Goal: Check status: Check status

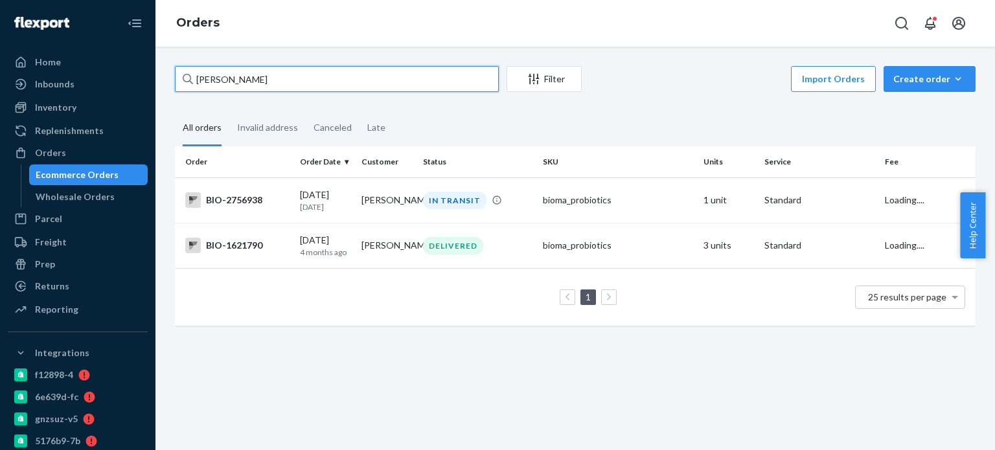
click at [253, 77] on input "[PERSON_NAME]" at bounding box center [337, 79] width 324 height 26
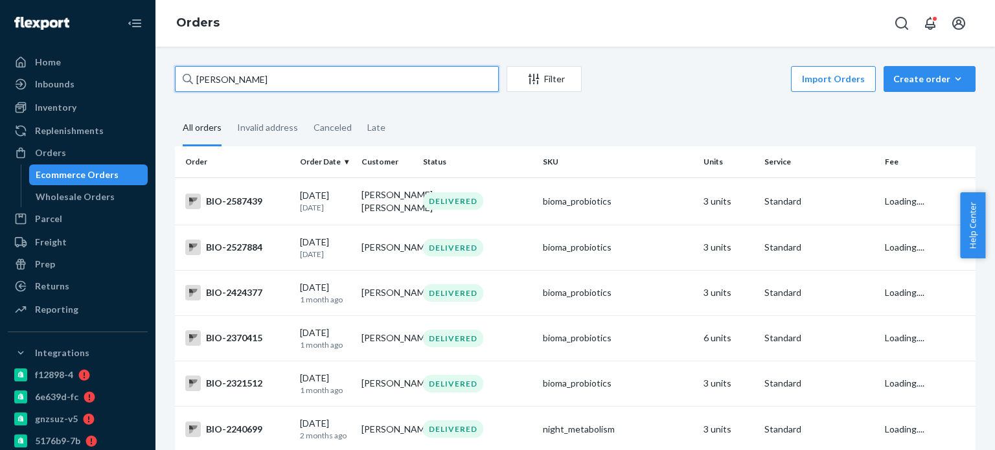
drag, startPoint x: 209, startPoint y: 85, endPoint x: 189, endPoint y: 72, distance: 24.5
click at [189, 72] on div "[PERSON_NAME]" at bounding box center [337, 79] width 324 height 26
click at [211, 81] on input "[PERSON_NAME]" at bounding box center [337, 79] width 324 height 26
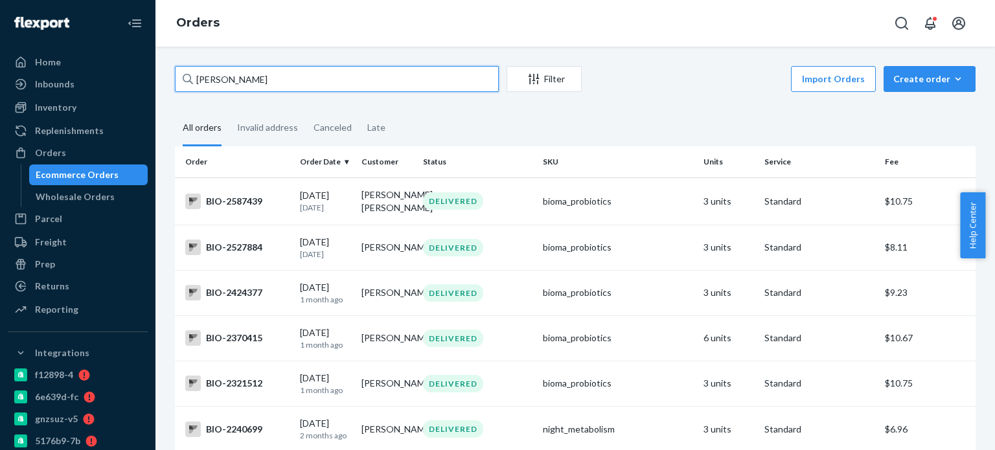
paste input "2772495"
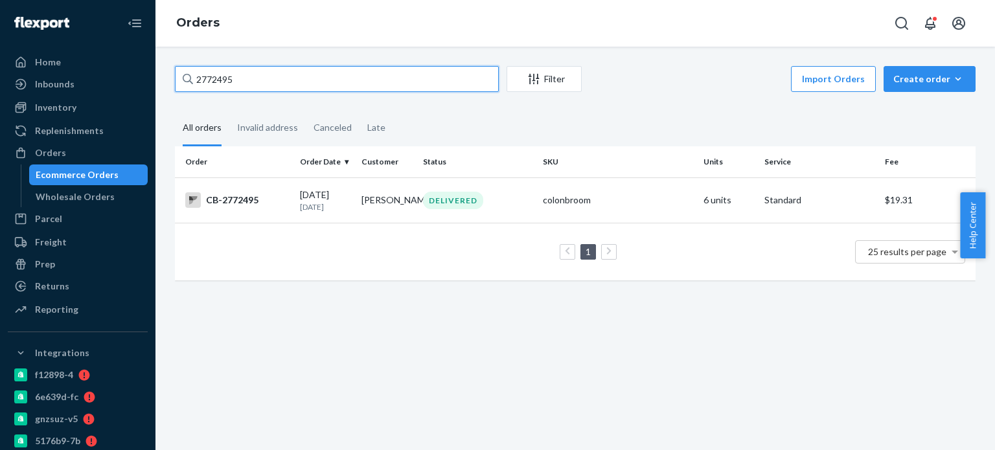
click at [194, 77] on input "2772495" at bounding box center [337, 79] width 324 height 26
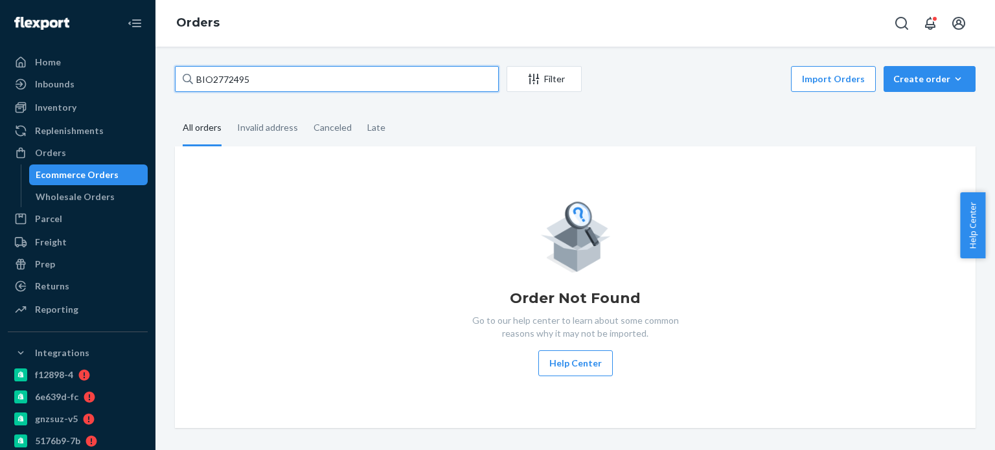
click at [253, 81] on input "BIO2772495" at bounding box center [337, 79] width 324 height 26
paste input "[PERSON_NAME]"
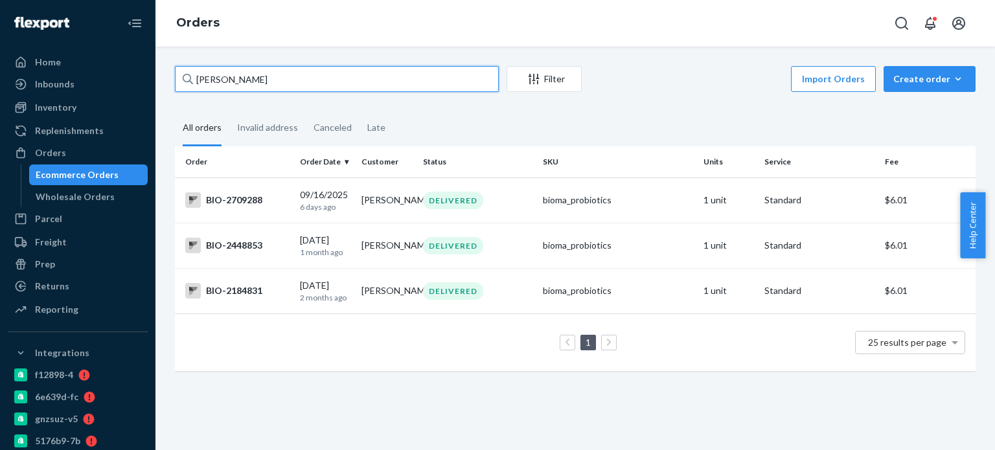
type input "[PERSON_NAME]"
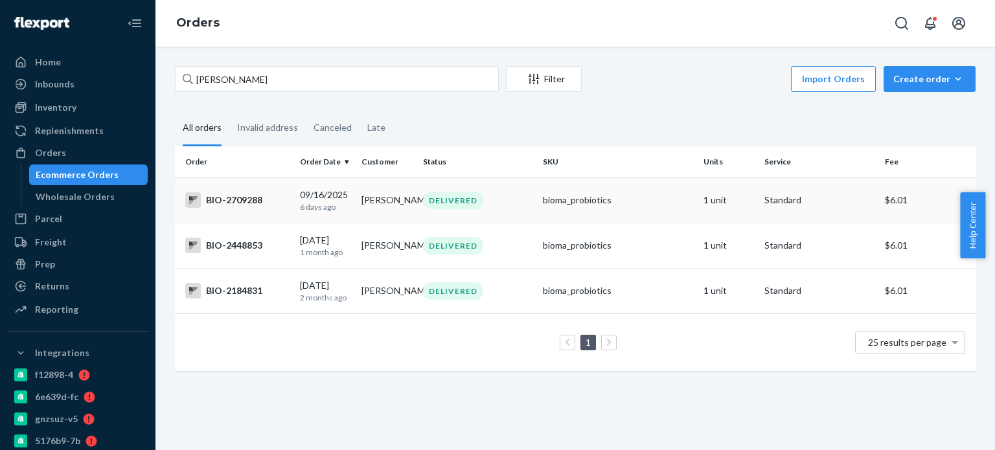
drag, startPoint x: 243, startPoint y: 202, endPoint x: 228, endPoint y: 199, distance: 15.1
click at [228, 199] on div "BIO-2709288" at bounding box center [237, 200] width 104 height 16
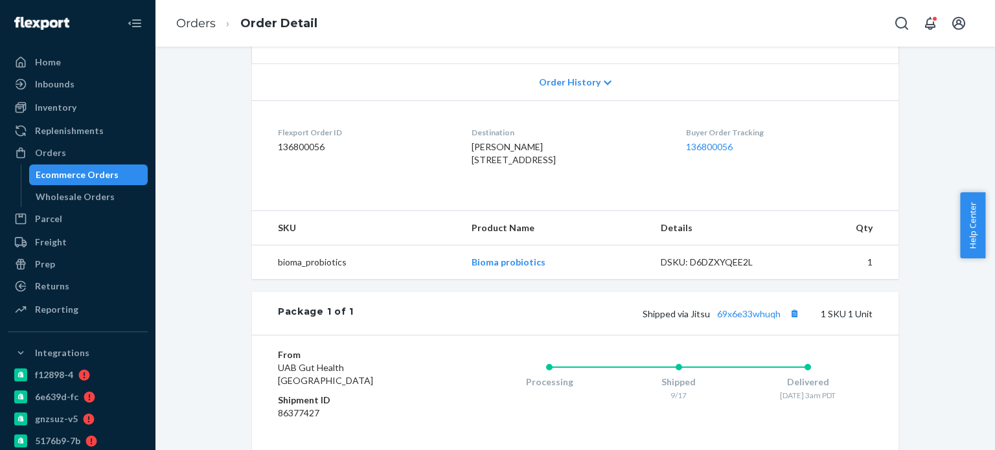
scroll to position [389, 0]
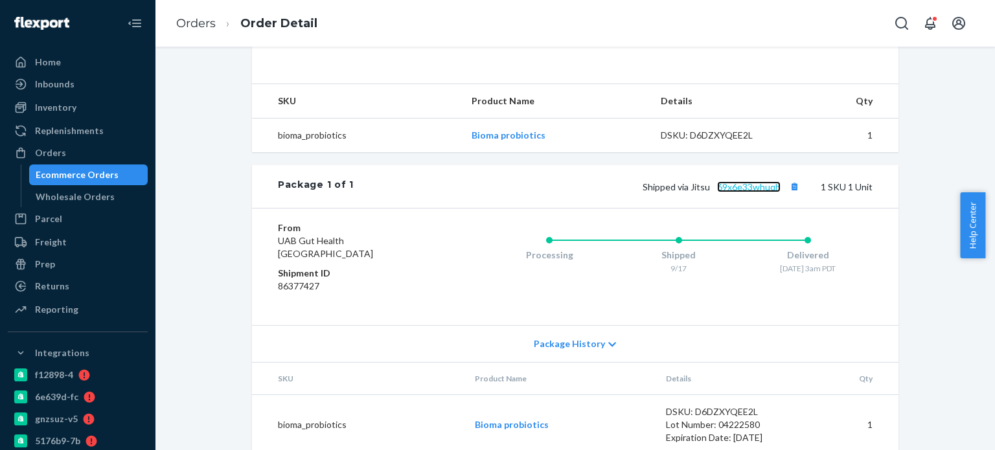
click at [743, 192] on link "69x6e33whuqh" at bounding box center [748, 186] width 63 height 11
click at [207, 21] on link "Orders" at bounding box center [196, 23] width 40 height 14
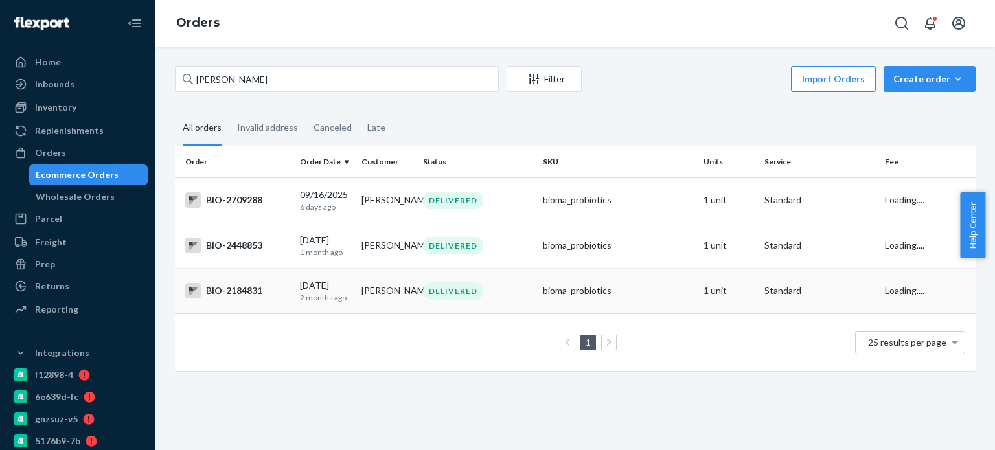
click at [242, 289] on div "BIO-2184831" at bounding box center [237, 291] width 104 height 16
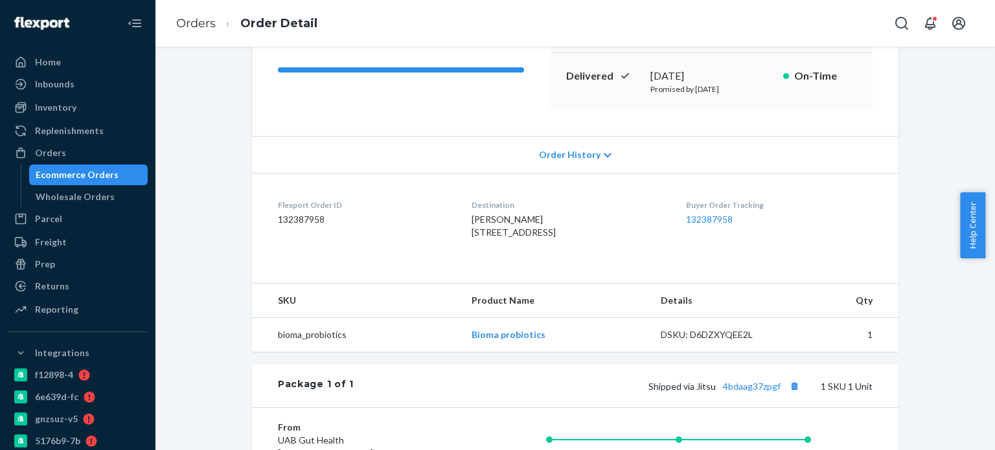
scroll to position [259, 0]
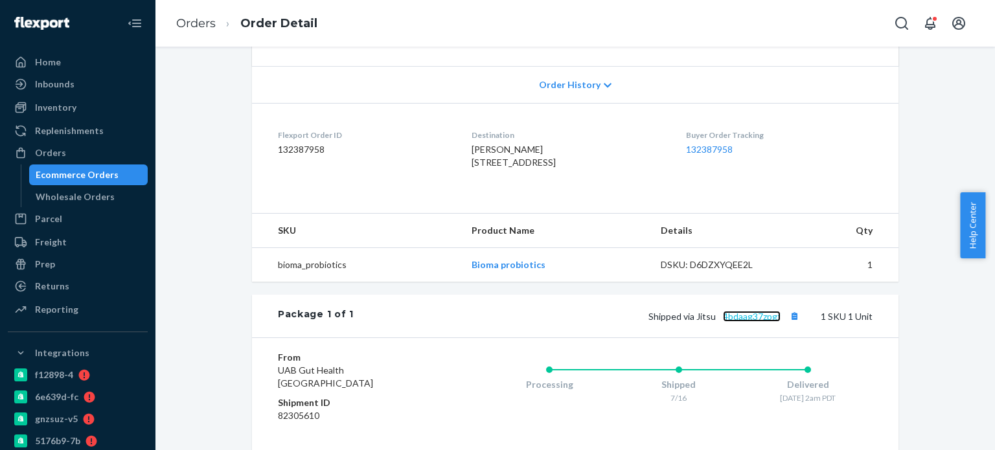
click at [741, 322] on link "4bdaag37zpgf" at bounding box center [752, 316] width 58 height 11
